Goal: Transaction & Acquisition: Purchase product/service

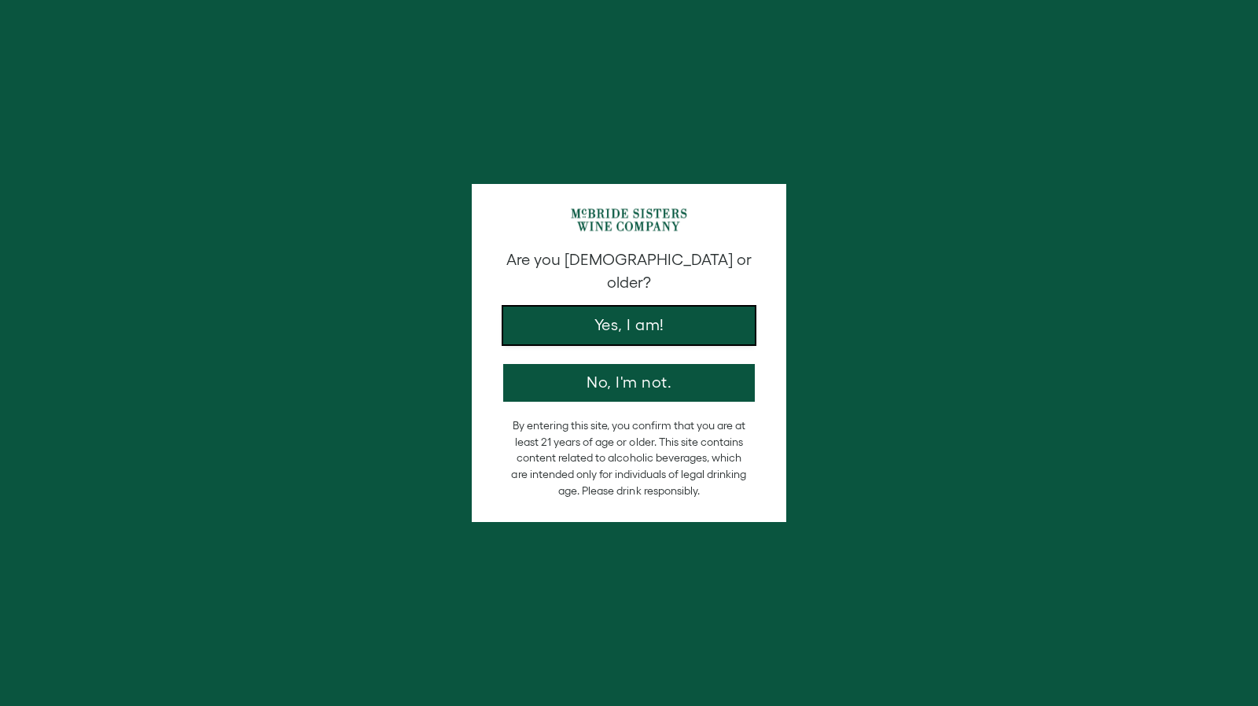
click at [577, 309] on button "Yes, I am!" at bounding box center [629, 326] width 252 height 38
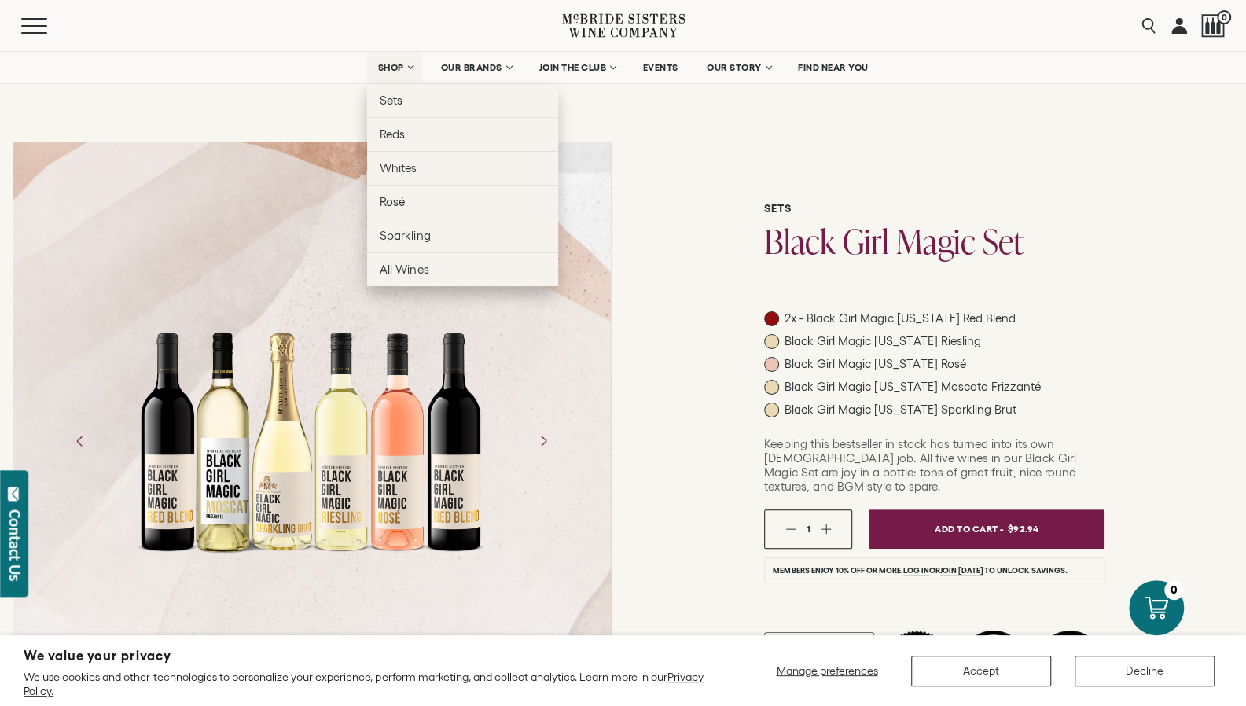
click at [407, 67] on link "SHOP" at bounding box center [394, 67] width 55 height 31
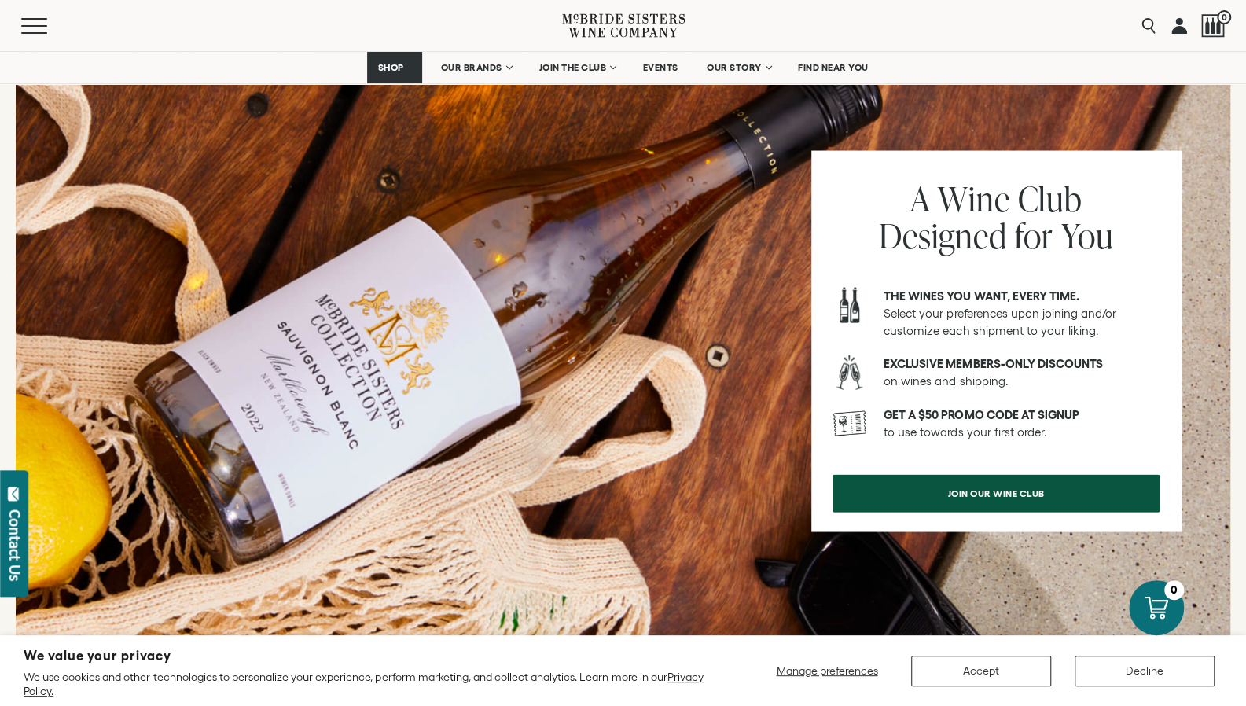
scroll to position [1493, 0]
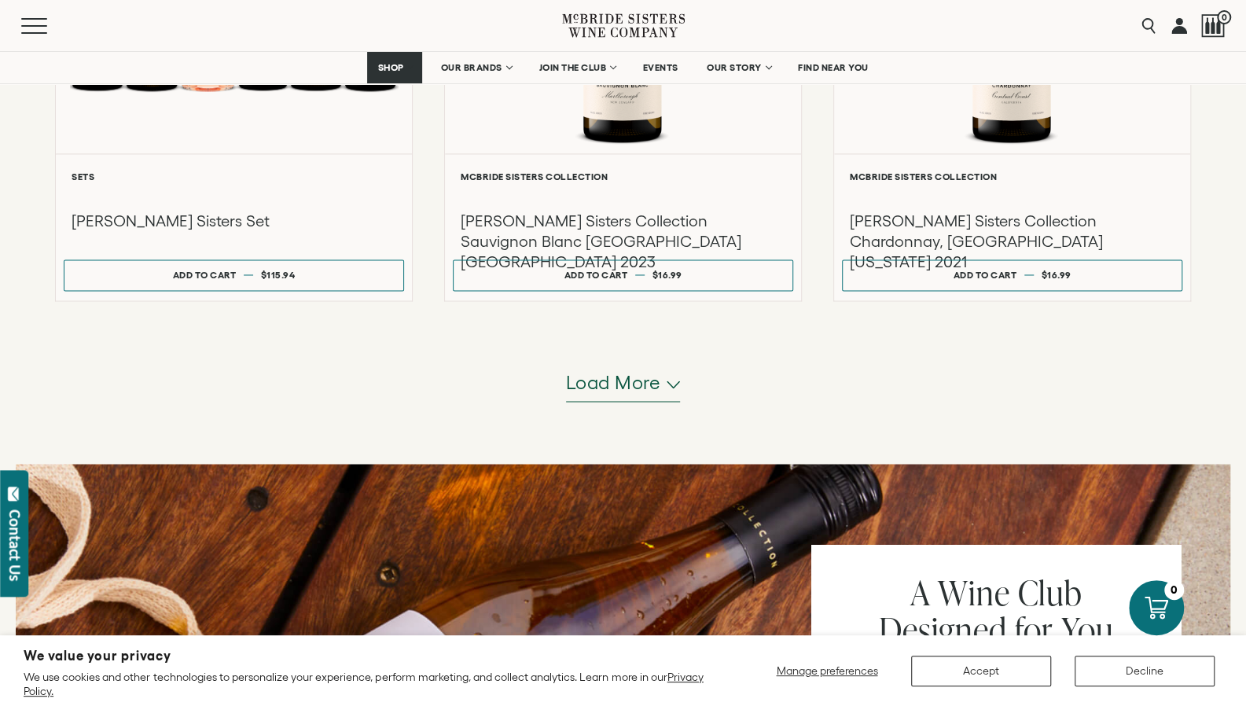
click at [650, 382] on span "Load more" at bounding box center [613, 382] width 95 height 27
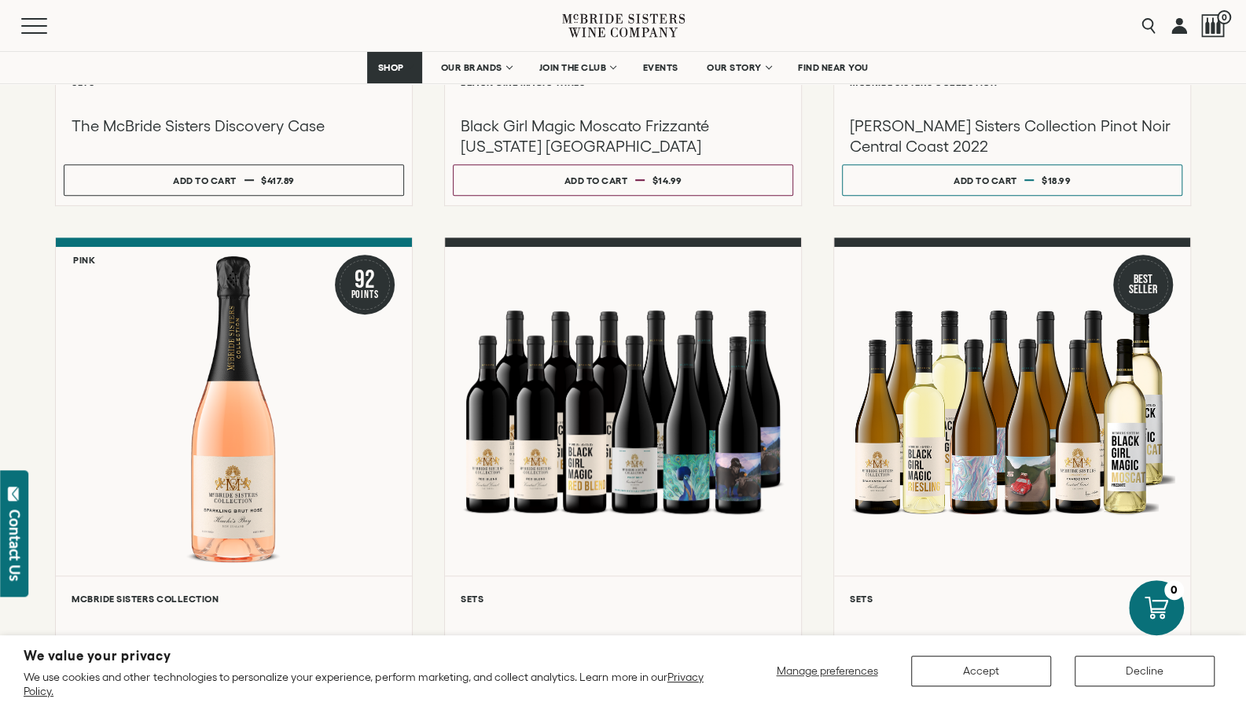
scroll to position [550, 0]
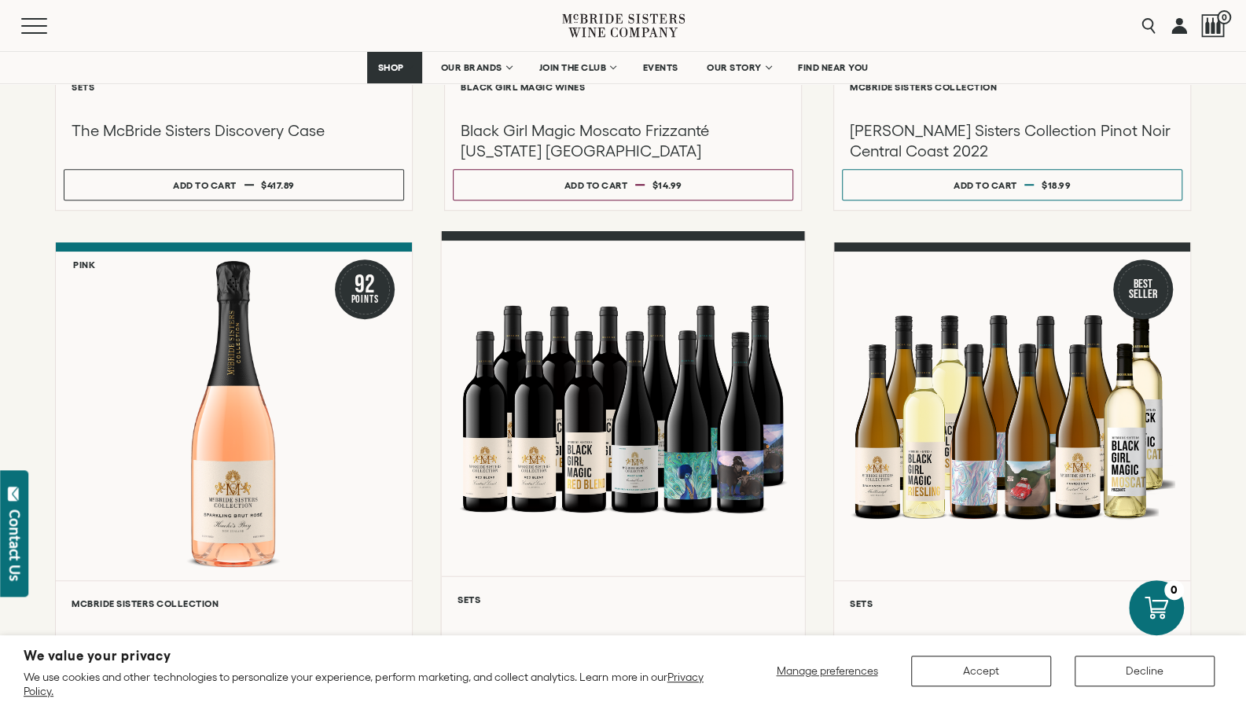
click at [531, 461] on div at bounding box center [622, 408] width 363 height 335
